Goal: Information Seeking & Learning: Learn about a topic

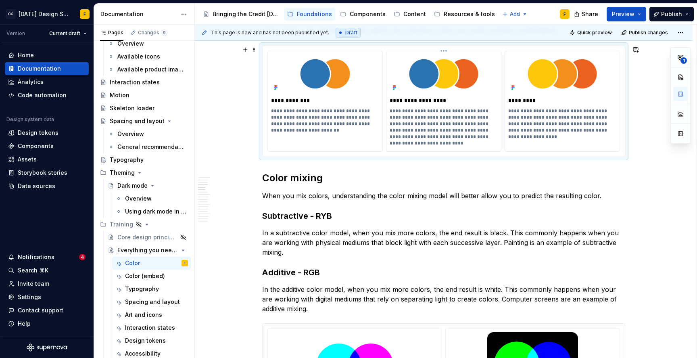
scroll to position [426, 0]
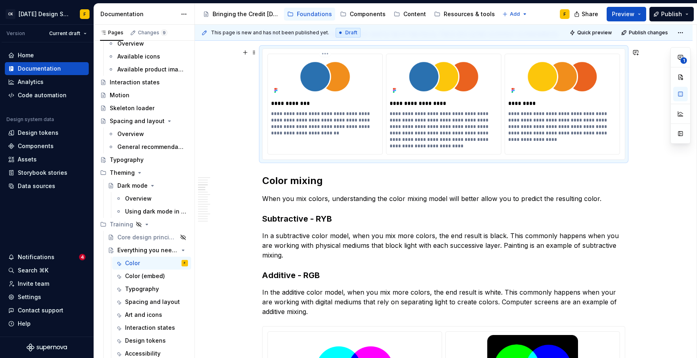
click at [321, 113] on p "**********" at bounding box center [325, 123] width 108 height 26
click at [348, 182] on h2 "Color mixing" at bounding box center [443, 180] width 363 height 13
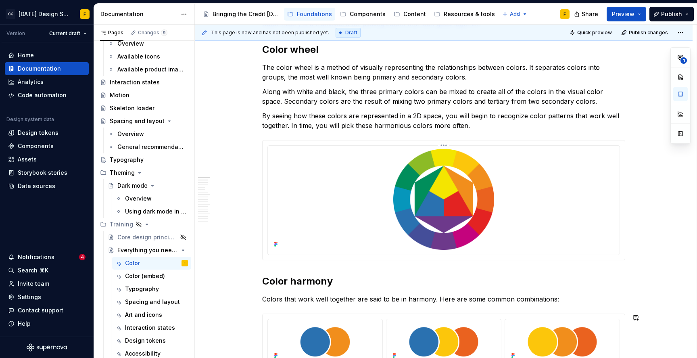
scroll to position [0, 0]
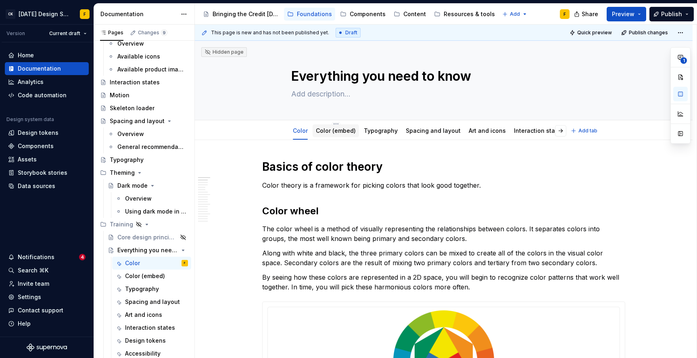
click at [322, 136] on div "Color (embed)" at bounding box center [336, 130] width 46 height 13
click at [321, 130] on link "Color (embed)" at bounding box center [336, 130] width 40 height 7
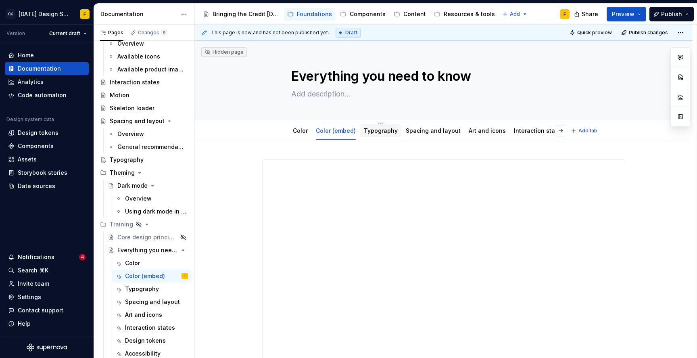
click at [379, 131] on link "Typography" at bounding box center [381, 130] width 34 height 7
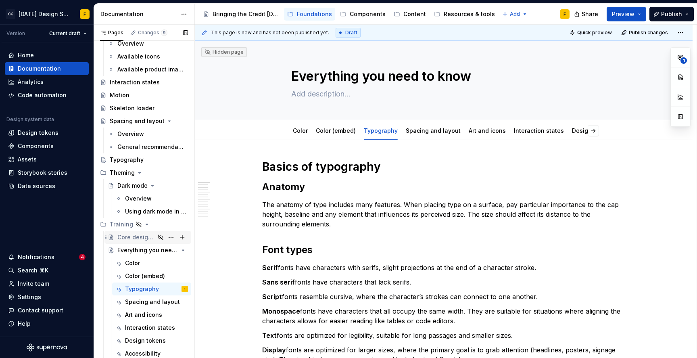
click at [131, 237] on div "Core design principles" at bounding box center [136, 237] width 38 height 8
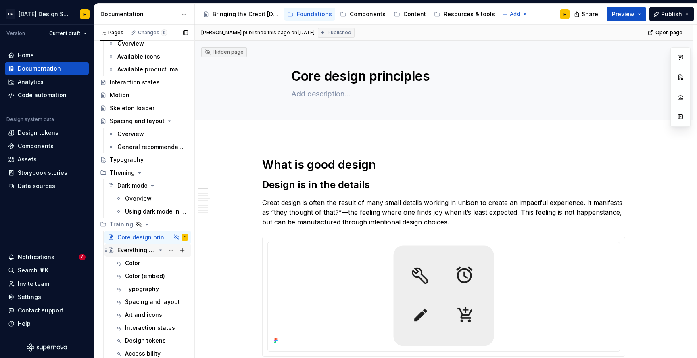
click at [133, 250] on div "Everything you need to know" at bounding box center [136, 250] width 38 height 8
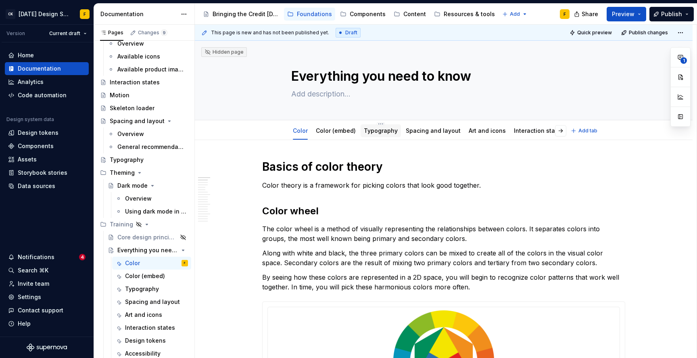
click at [373, 131] on link "Typography" at bounding box center [381, 130] width 34 height 7
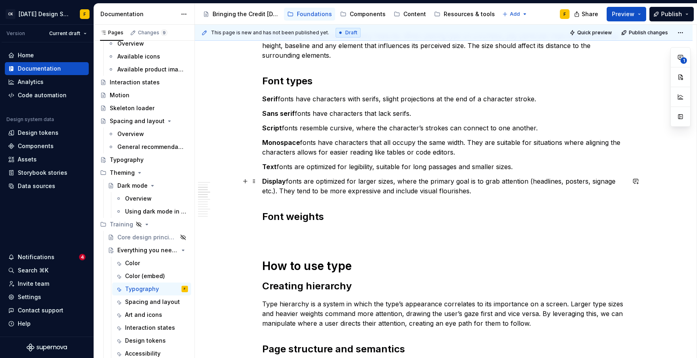
scroll to position [165, 0]
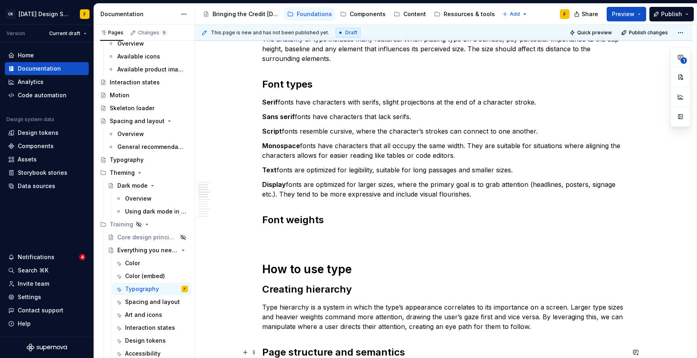
type textarea "*"
